Goal: Transaction & Acquisition: Purchase product/service

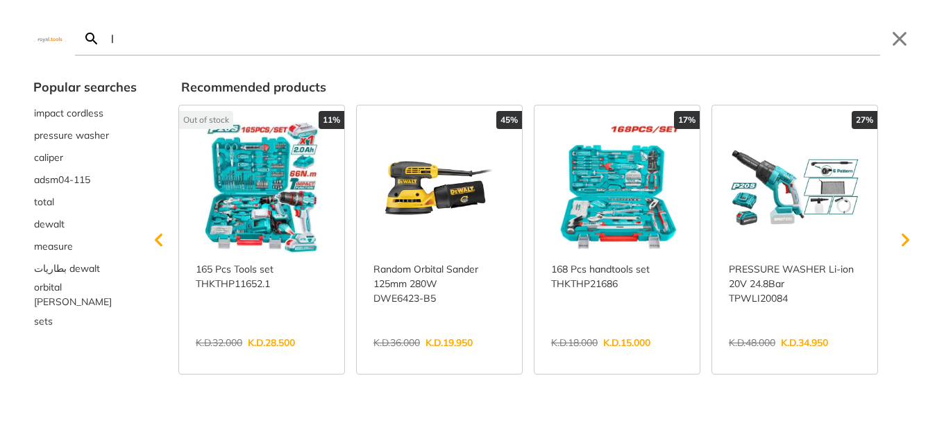
type input "l"
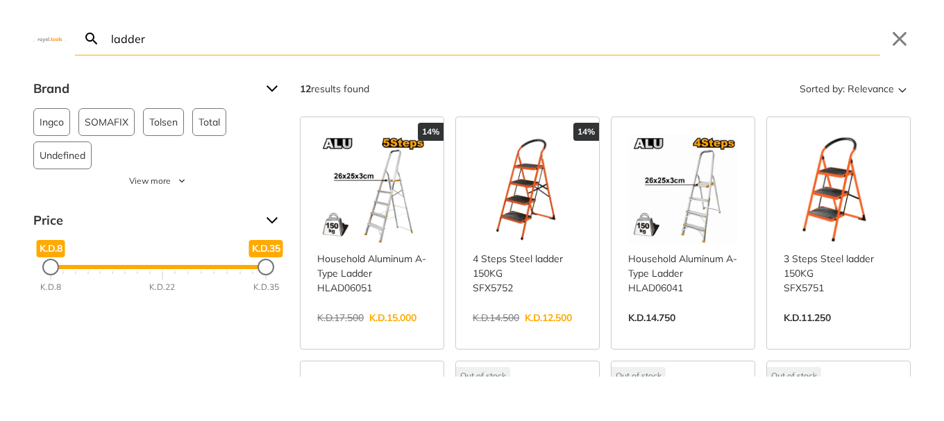
type input "ladder"
